Goal: Task Accomplishment & Management: Complete application form

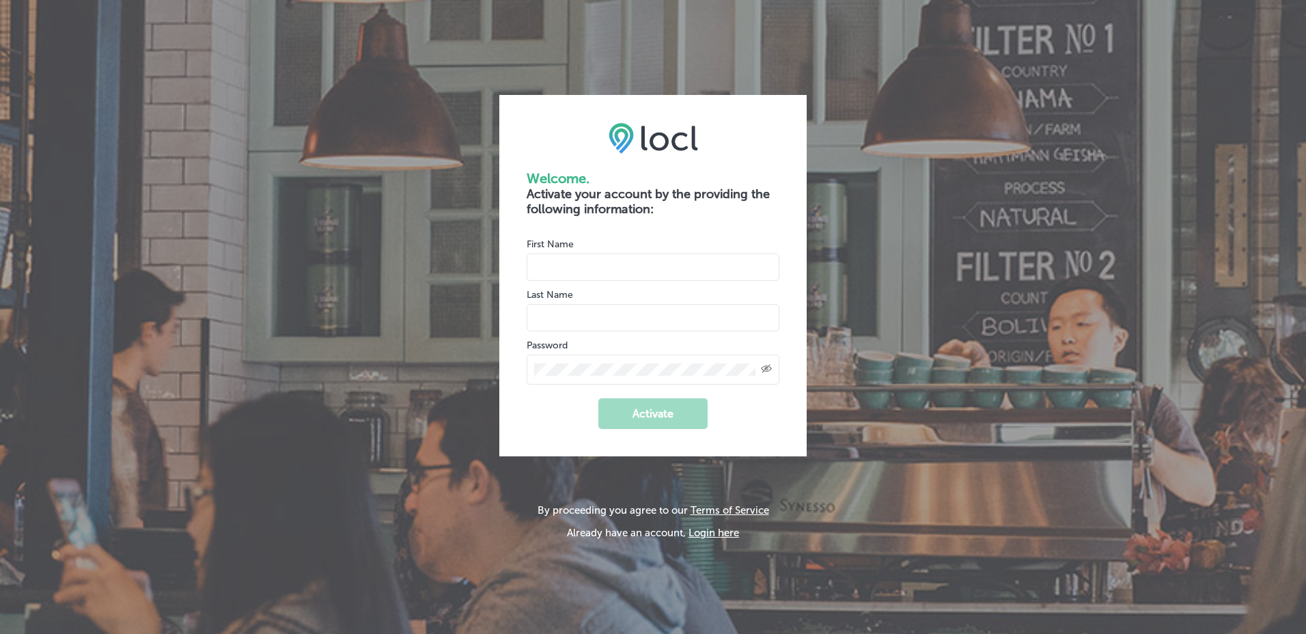
click at [675, 128] on img at bounding box center [654, 137] width 90 height 31
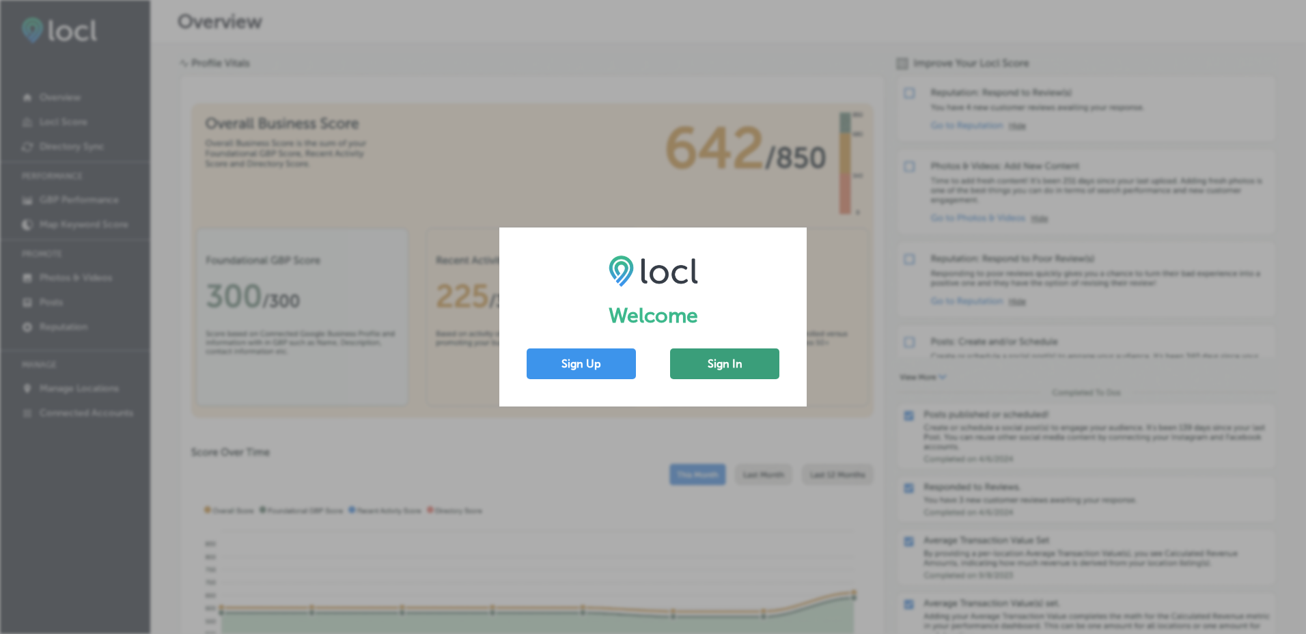
click at [739, 363] on button "Sign In" at bounding box center [724, 363] width 109 height 31
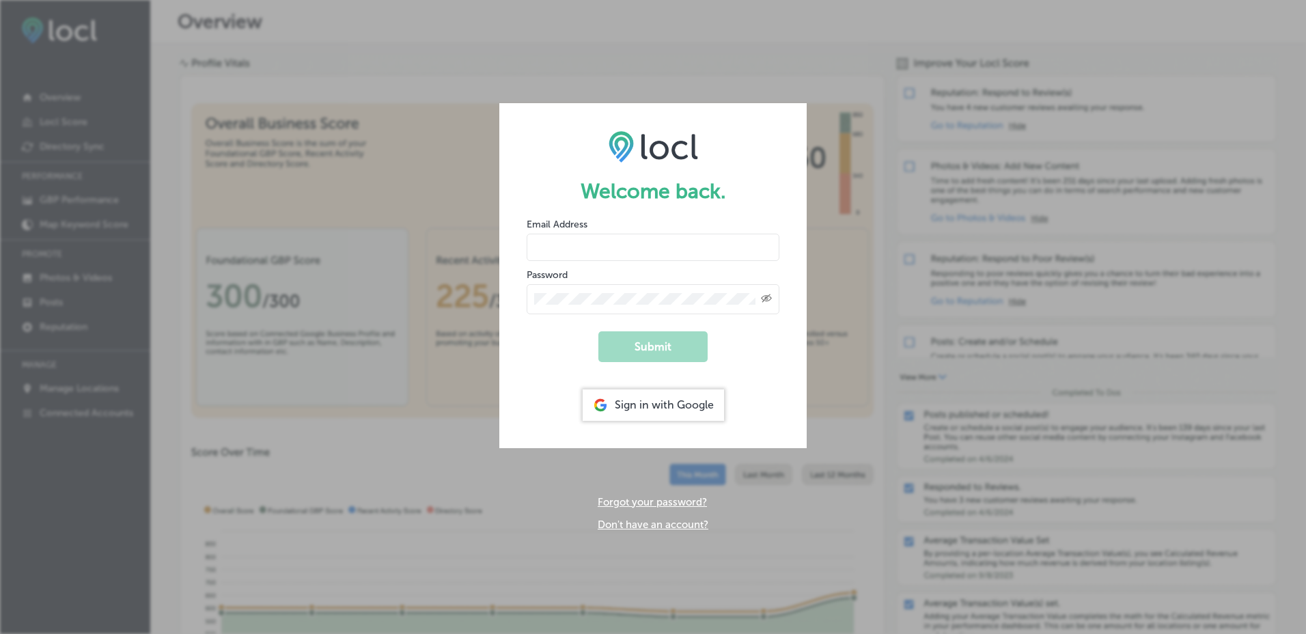
click at [575, 247] on input "email" at bounding box center [653, 247] width 253 height 27
type input "[PERSON_NAME][EMAIL_ADDRESS][DOMAIN_NAME]"
click at [658, 409] on div "Sign in with Google" at bounding box center [653, 404] width 141 height 31
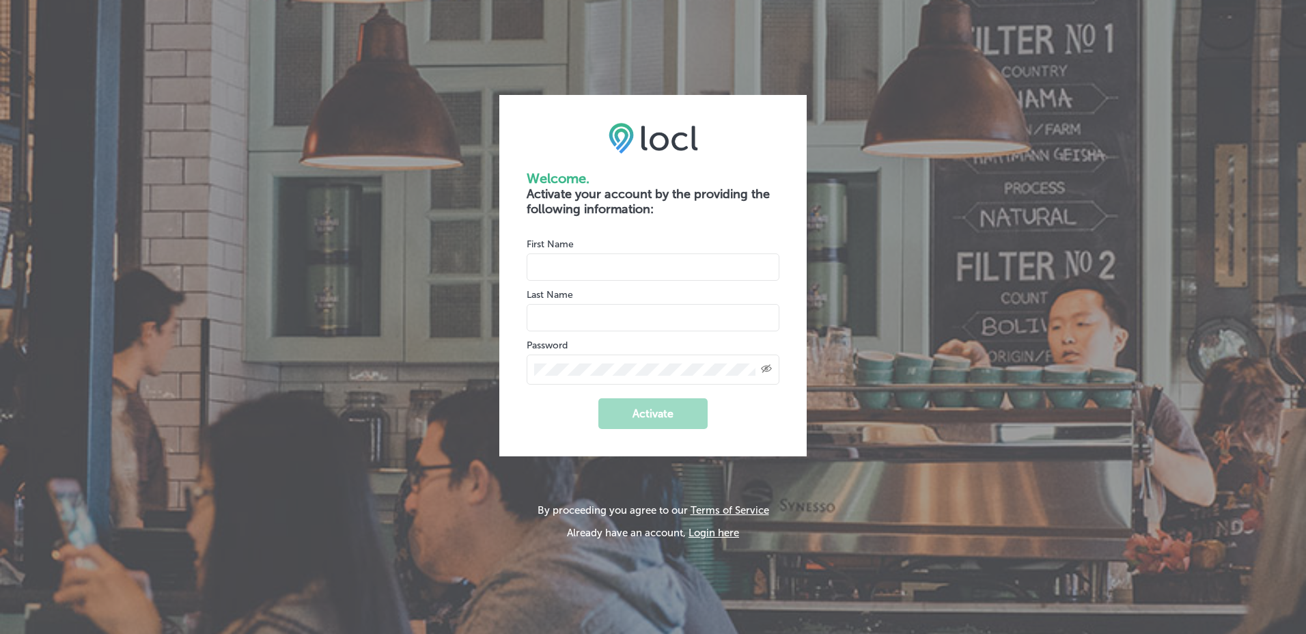
click at [682, 133] on img at bounding box center [654, 137] width 90 height 31
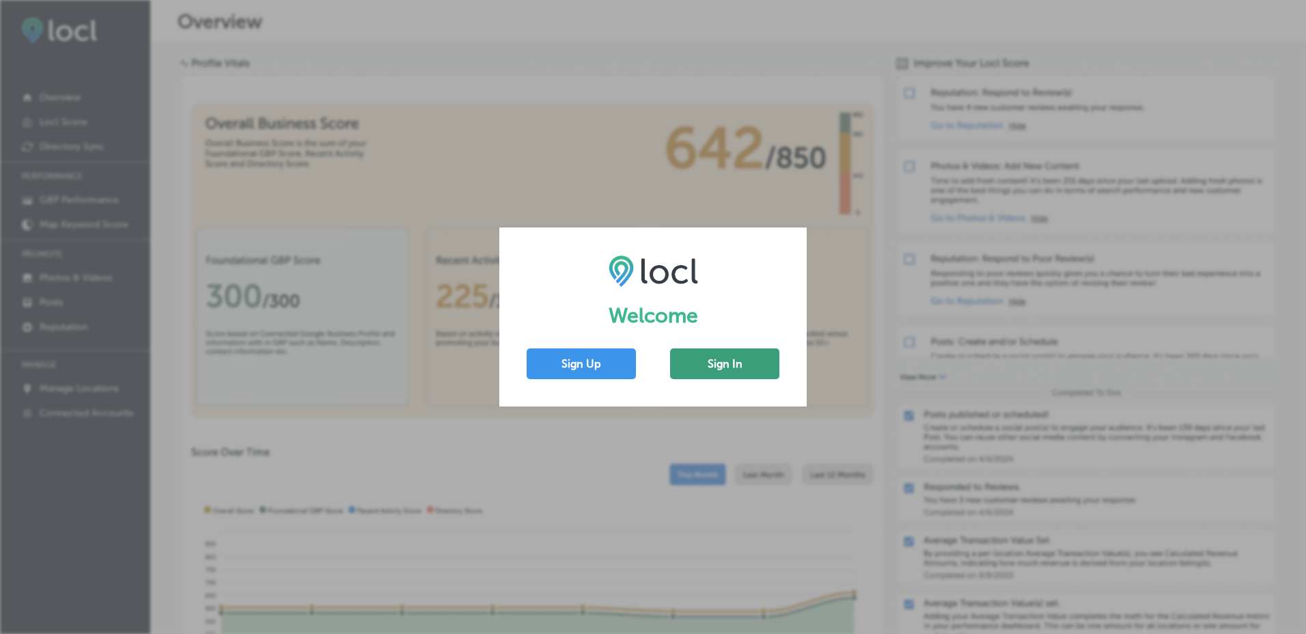
click at [747, 359] on button "Sign In" at bounding box center [724, 363] width 109 height 31
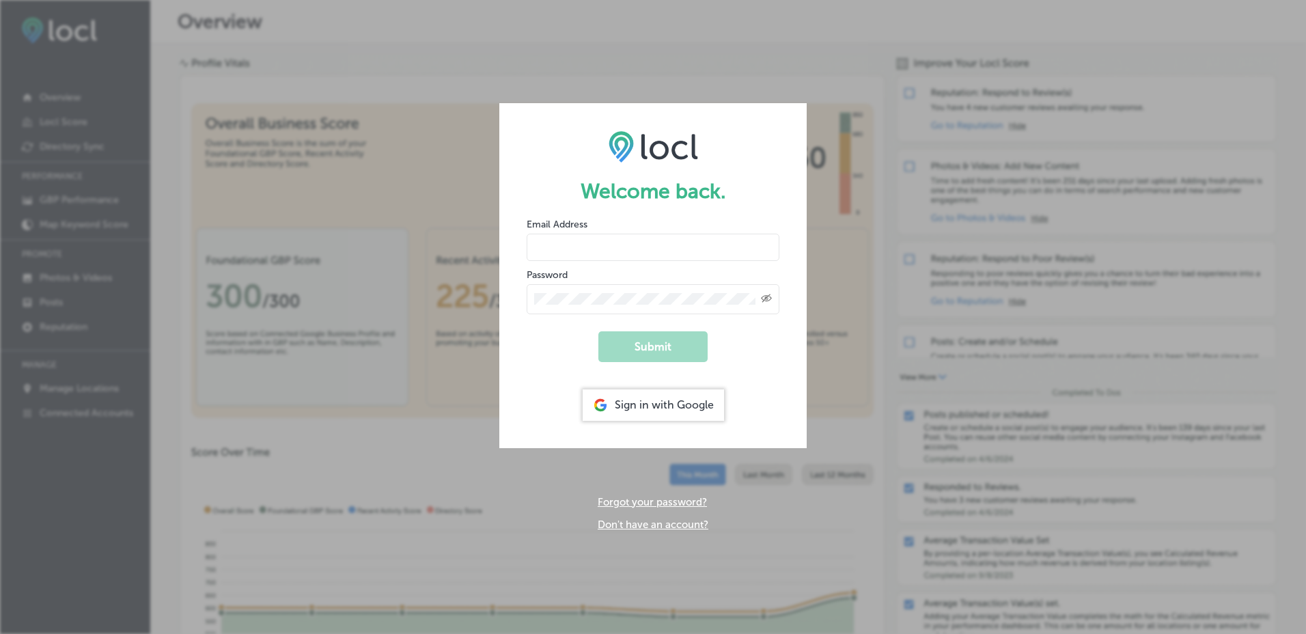
click at [596, 243] on input "email" at bounding box center [653, 247] width 253 height 27
type input "[PERSON_NAME][EMAIL_ADDRESS][DOMAIN_NAME]"
click at [767, 297] on icon "Toggle password visibility" at bounding box center [766, 298] width 11 height 8
click at [765, 297] on icon "Toggle password visibility" at bounding box center [766, 297] width 11 height 6
click at [765, 297] on icon "Created with Sketch." at bounding box center [766, 298] width 11 height 9
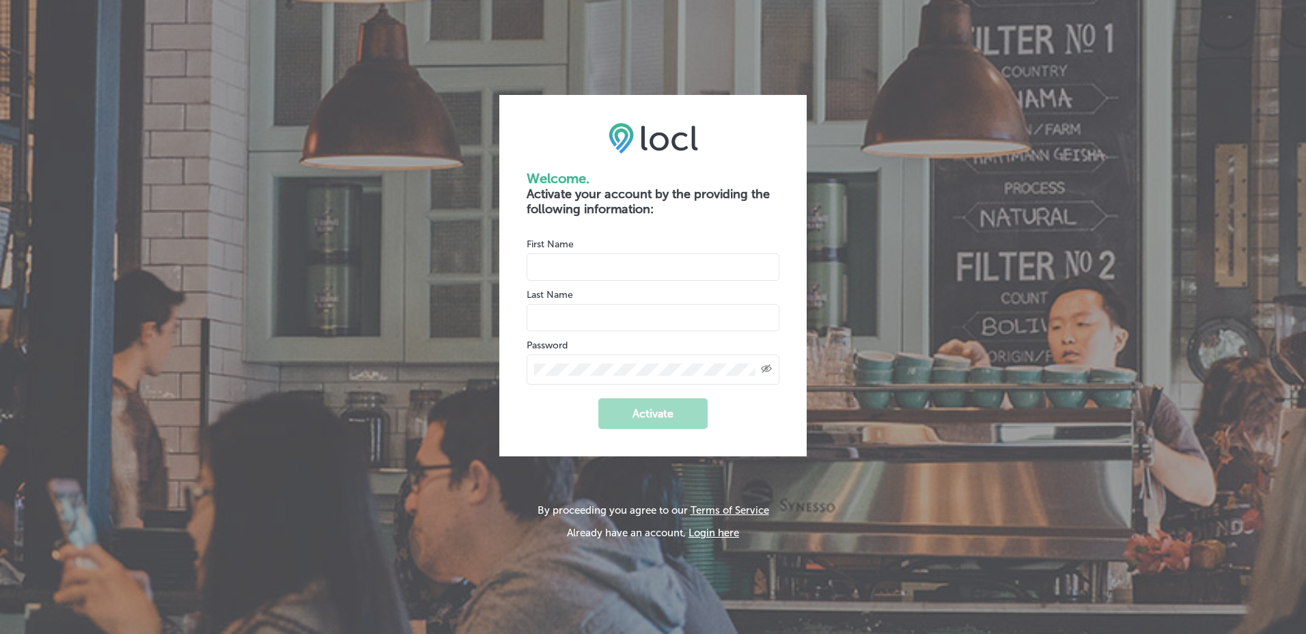
click at [559, 259] on input "name" at bounding box center [653, 266] width 253 height 27
type input "Elizabeth"
click at [569, 314] on input "name" at bounding box center [653, 317] width 253 height 27
type input "Pochardt"
click at [768, 366] on icon "Toggle password visibility" at bounding box center [766, 369] width 11 height 8
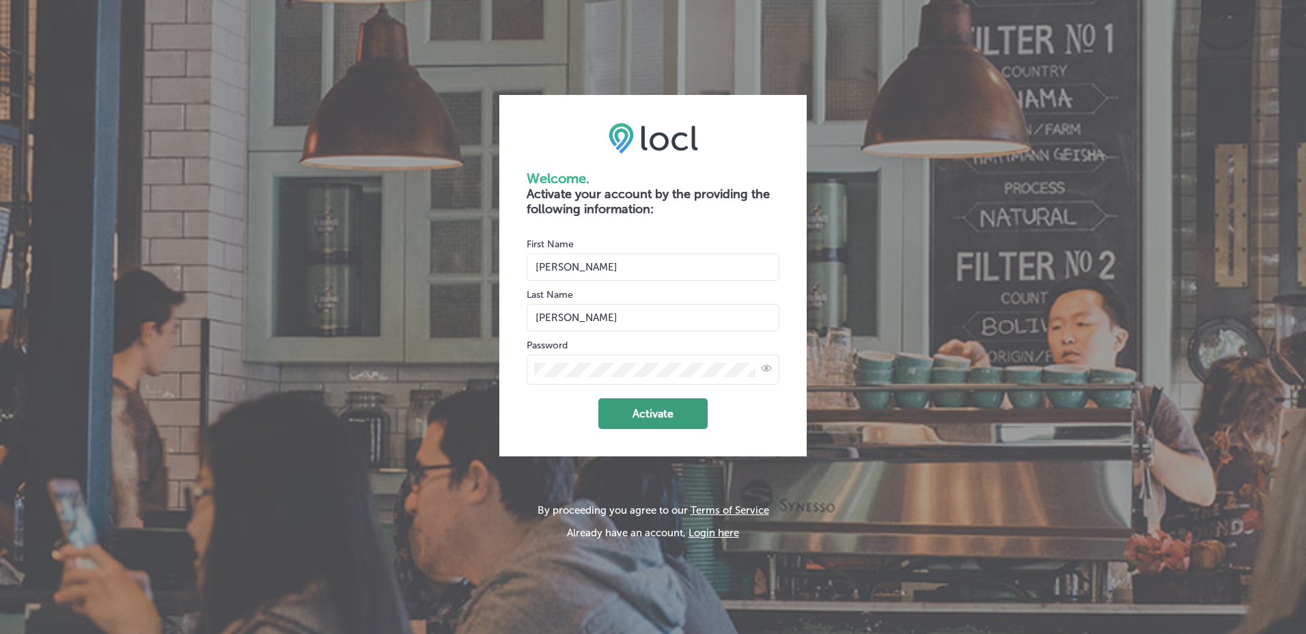
click at [653, 413] on button "Activate" at bounding box center [652, 413] width 109 height 31
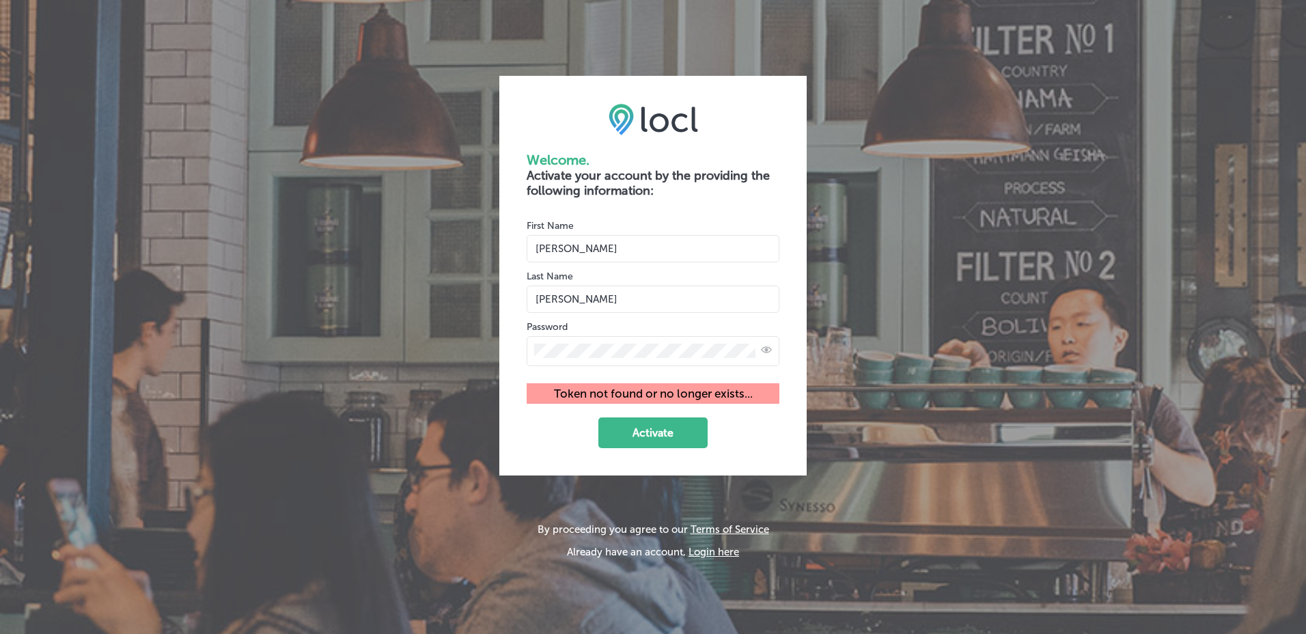
click at [710, 548] on button "Login here" at bounding box center [714, 552] width 51 height 12
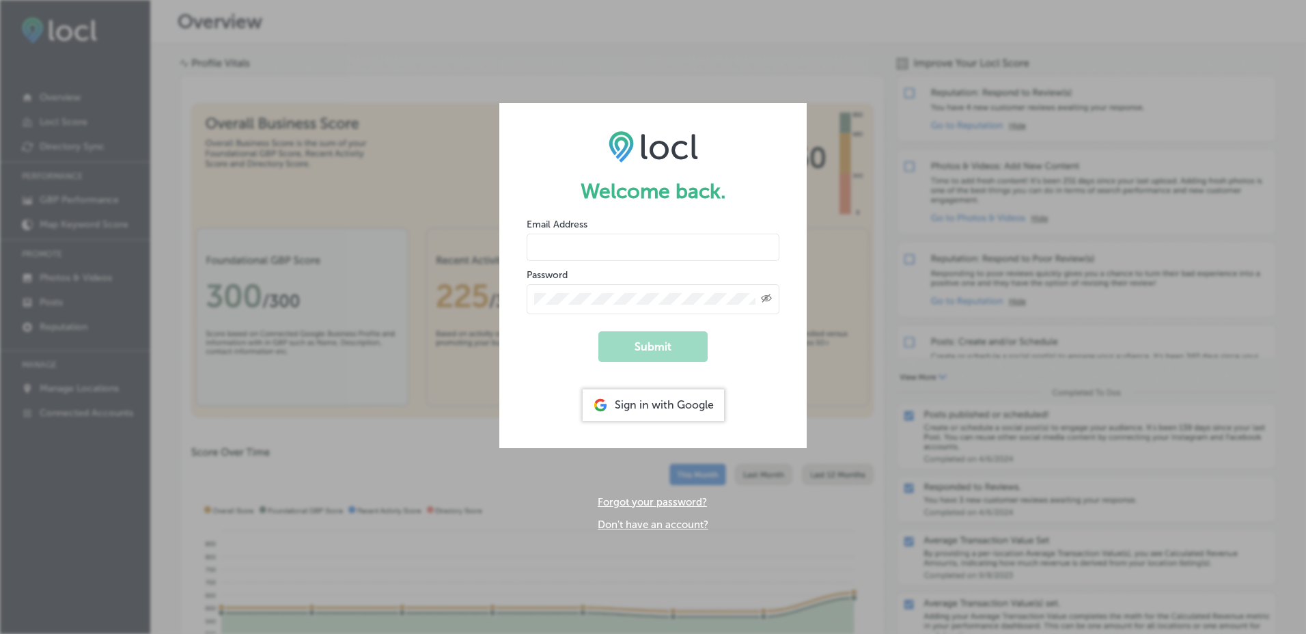
click at [568, 248] on input "email" at bounding box center [653, 247] width 253 height 27
type input "[PERSON_NAME][EMAIL_ADDRESS][DOMAIN_NAME]"
click at [764, 299] on icon "Created with Sketch." at bounding box center [766, 298] width 11 height 9
click at [652, 189] on h1 "Welcome back." at bounding box center [653, 191] width 253 height 25
click at [475, 441] on div "Welcome back. Email Address elizabeth@hfore.com Password Submit Sign in with Go…" at bounding box center [653, 317] width 1306 height 634
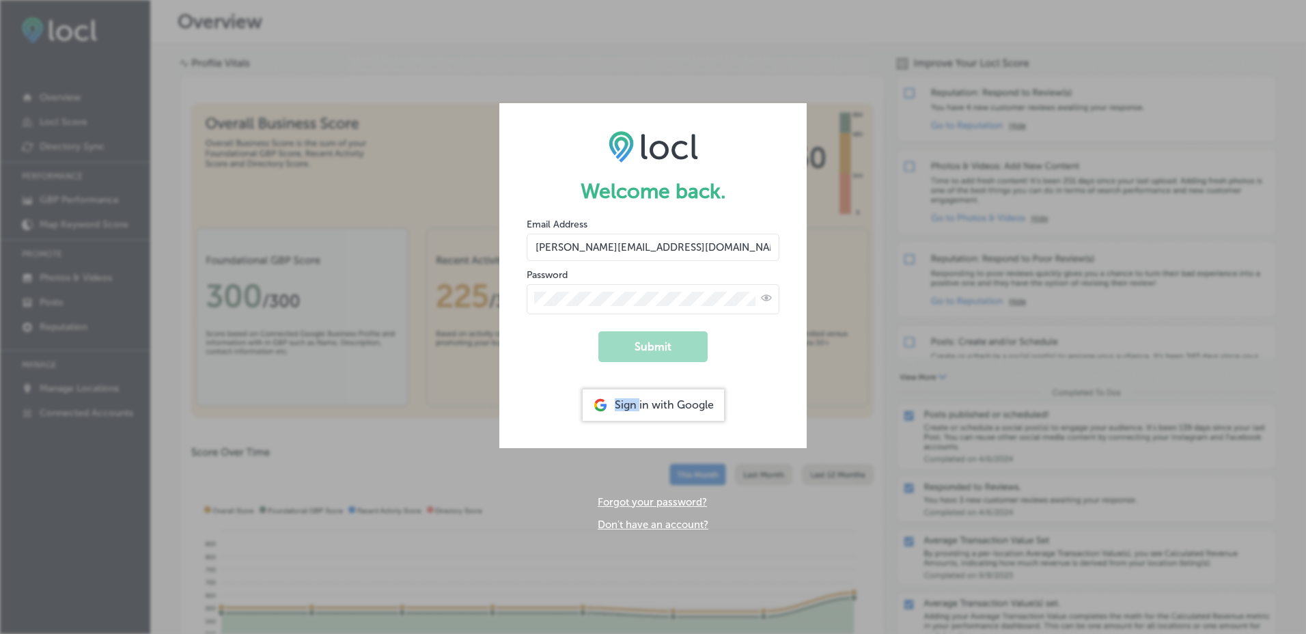
click at [475, 441] on div "Welcome back. Email Address elizabeth@hfore.com Password Submit Sign in with Go…" at bounding box center [653, 317] width 1306 height 634
drag, startPoint x: 648, startPoint y: 370, endPoint x: 616, endPoint y: 331, distance: 51.0
click at [648, 365] on form "Welcome back. Email Address elizabeth@hfore.com Password Submit Sign in with Go…" at bounding box center [652, 275] width 307 height 344
click at [284, 77] on div "Welcome back. Email Address elizabeth@hfore.com Password Submit Sign in with Go…" at bounding box center [653, 317] width 1306 height 634
click at [309, 91] on div "Welcome back. Email Address elizabeth@hfore.com Password Submit Sign in with Go…" at bounding box center [653, 317] width 1306 height 634
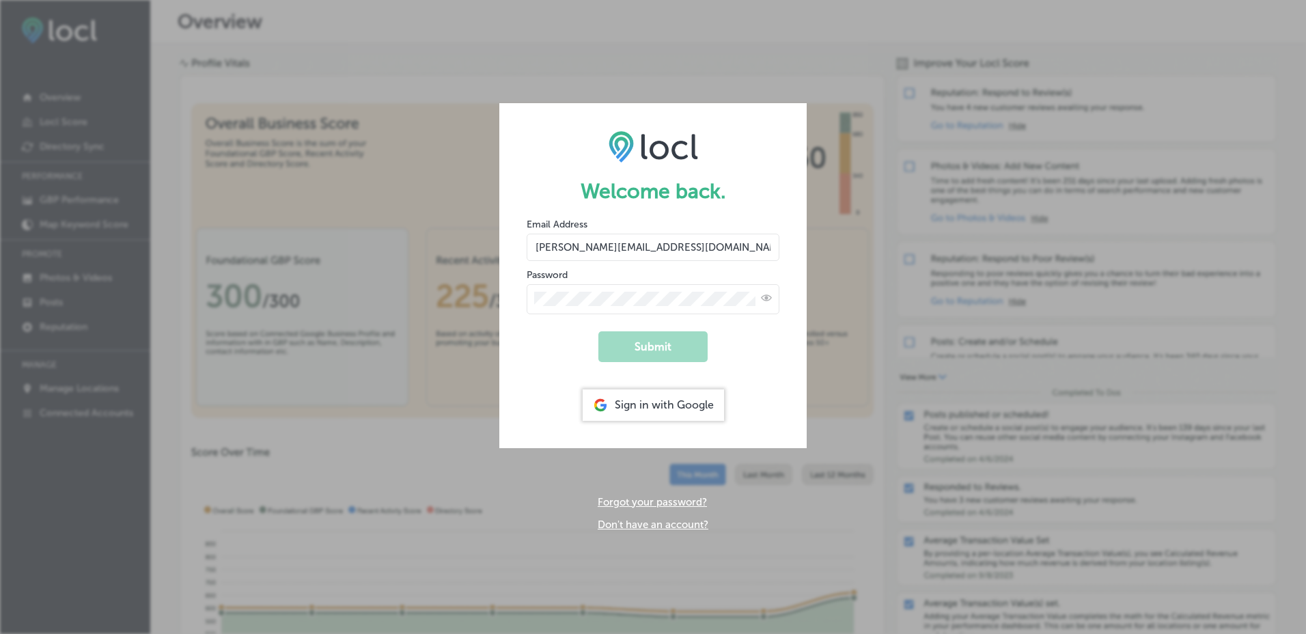
click at [397, 556] on div "Welcome back. Email Address elizabeth@hfore.com Password Submit Sign in with Go…" at bounding box center [653, 317] width 1306 height 634
click at [132, 288] on div "Welcome back. Email Address elizabeth@hfore.com Password Submit Sign in with Go…" at bounding box center [653, 317] width 1306 height 634
drag, startPoint x: 696, startPoint y: 118, endPoint x: 693, endPoint y: 128, distance: 9.9
click at [693, 124] on form "Welcome back. Email Address elizabeth@hfore.com Password Submit Sign in with Go…" at bounding box center [652, 275] width 307 height 344
click at [681, 152] on img at bounding box center [654, 145] width 90 height 31
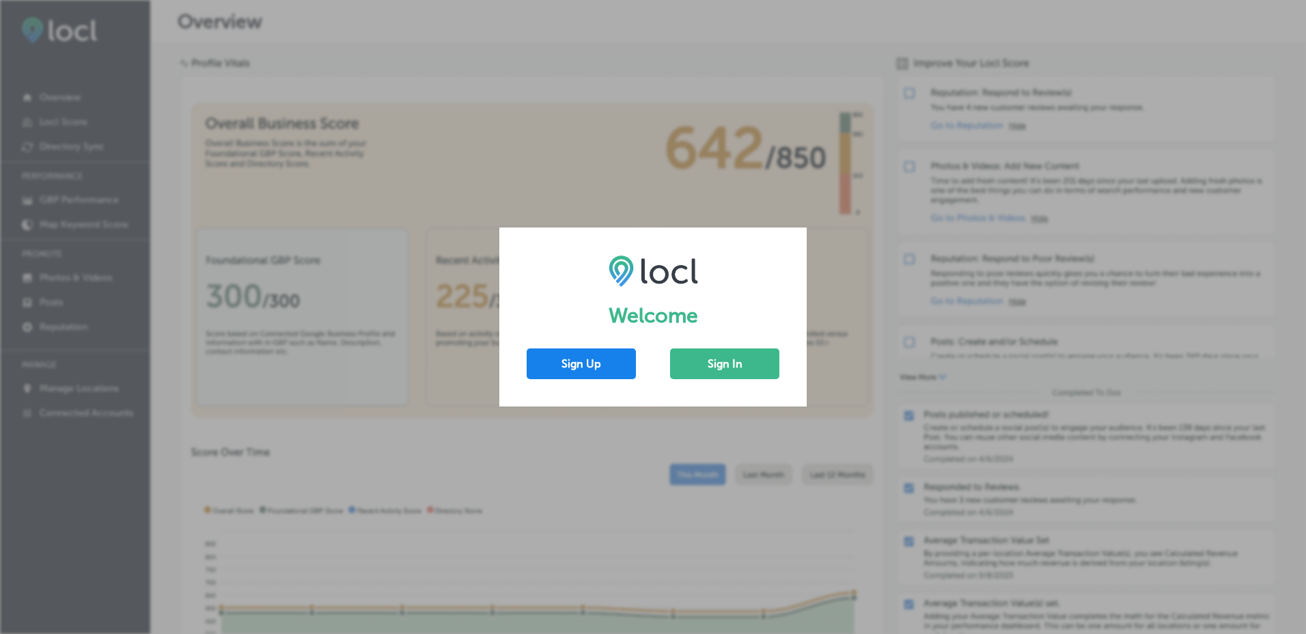
click at [588, 364] on button "Sign Up" at bounding box center [581, 363] width 109 height 31
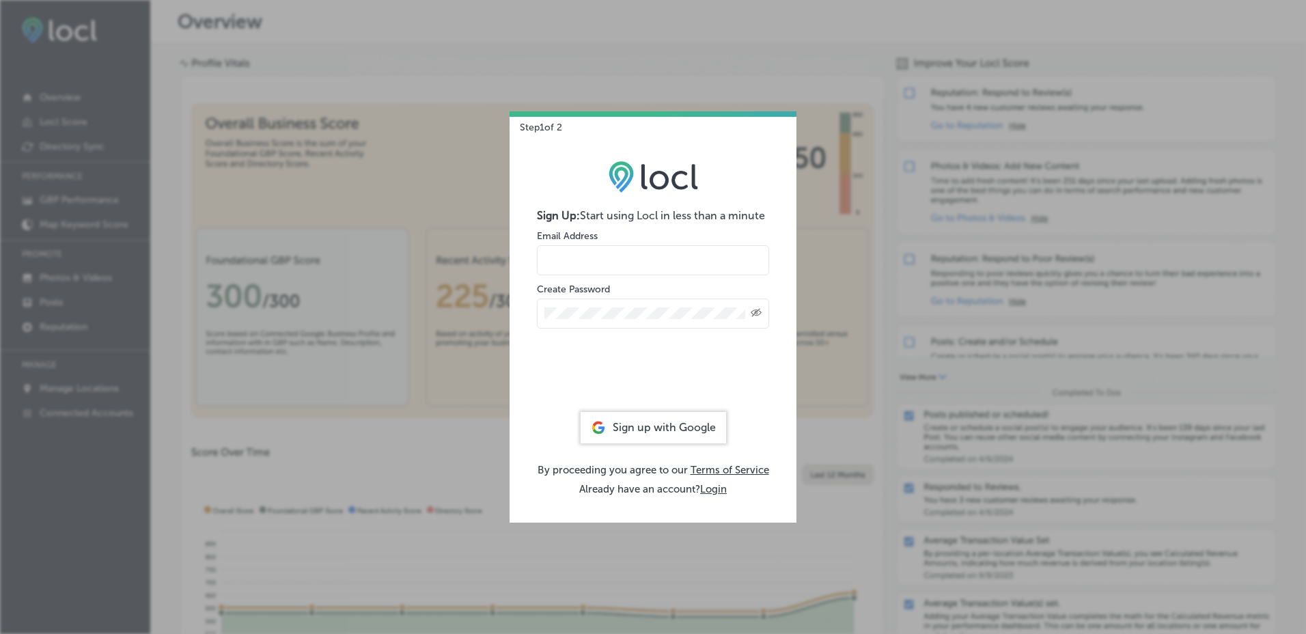
click at [735, 469] on link "Terms of Service" at bounding box center [730, 470] width 79 height 12
